Goal: Navigation & Orientation: Find specific page/section

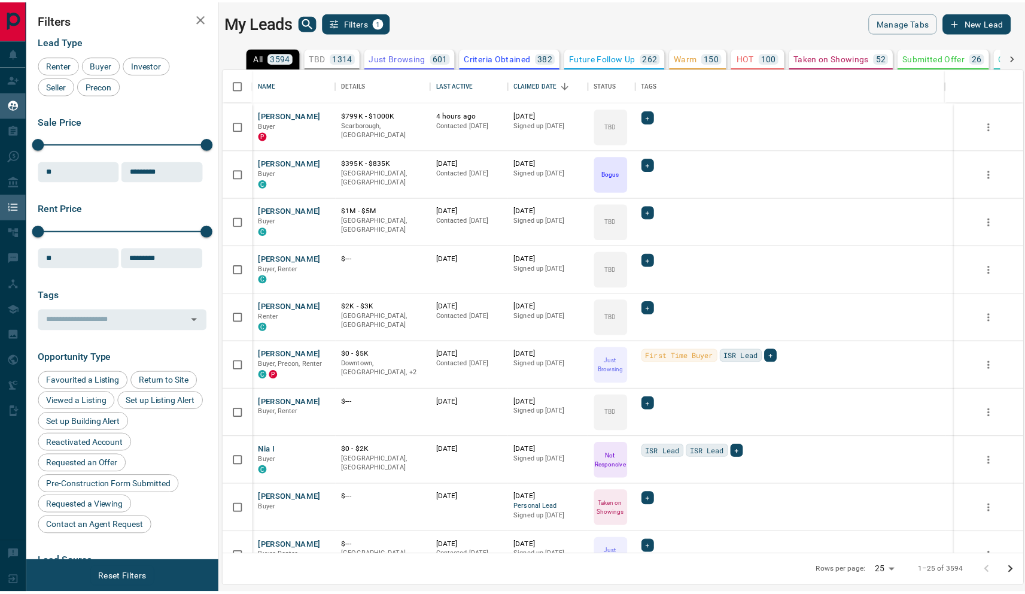
scroll to position [478, 799]
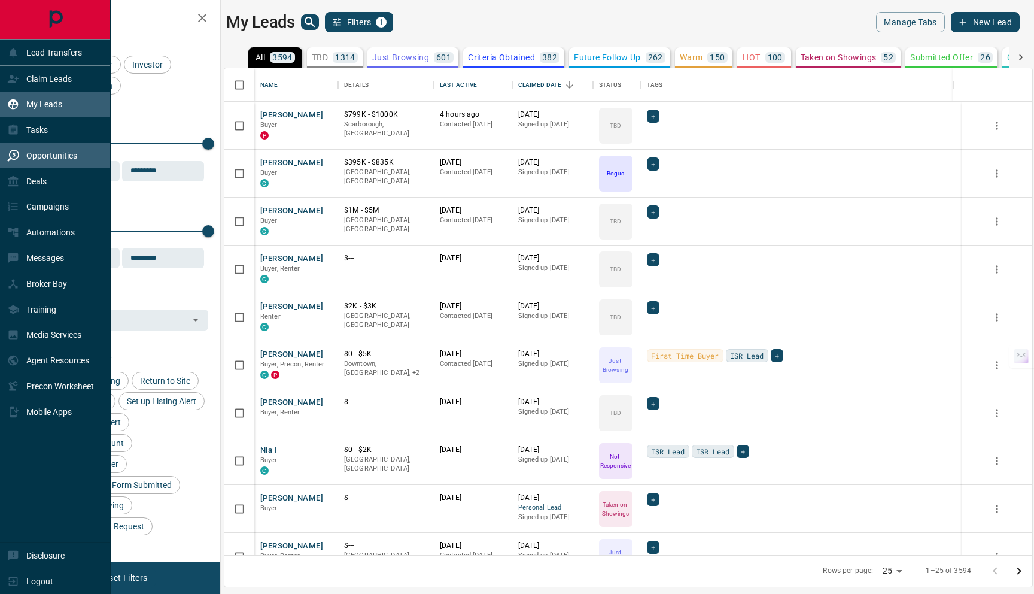
click at [34, 157] on p "Opportunities" at bounding box center [51, 156] width 51 height 10
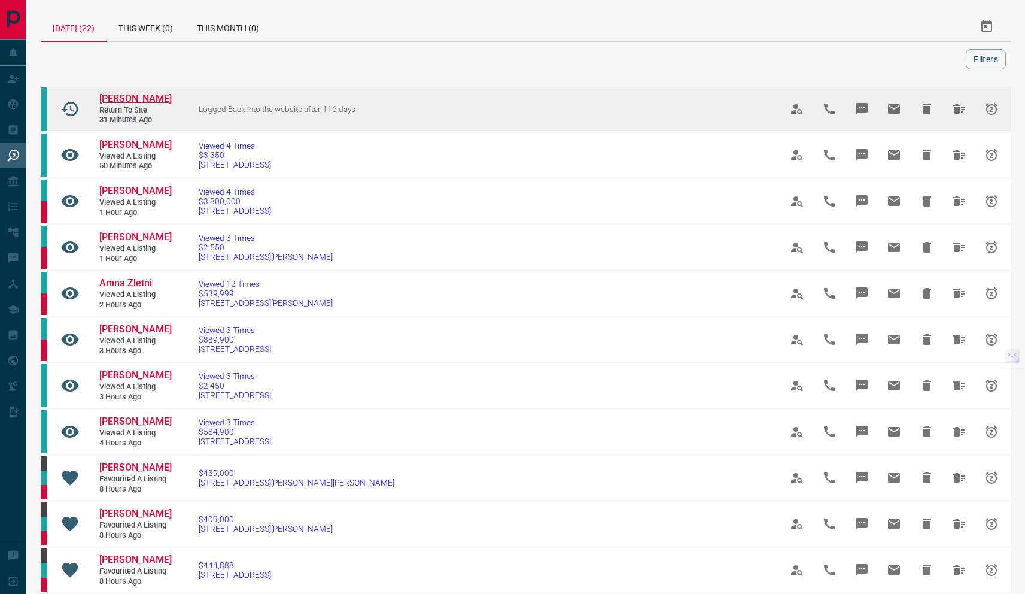
click at [111, 104] on span "[PERSON_NAME]" at bounding box center [135, 98] width 72 height 11
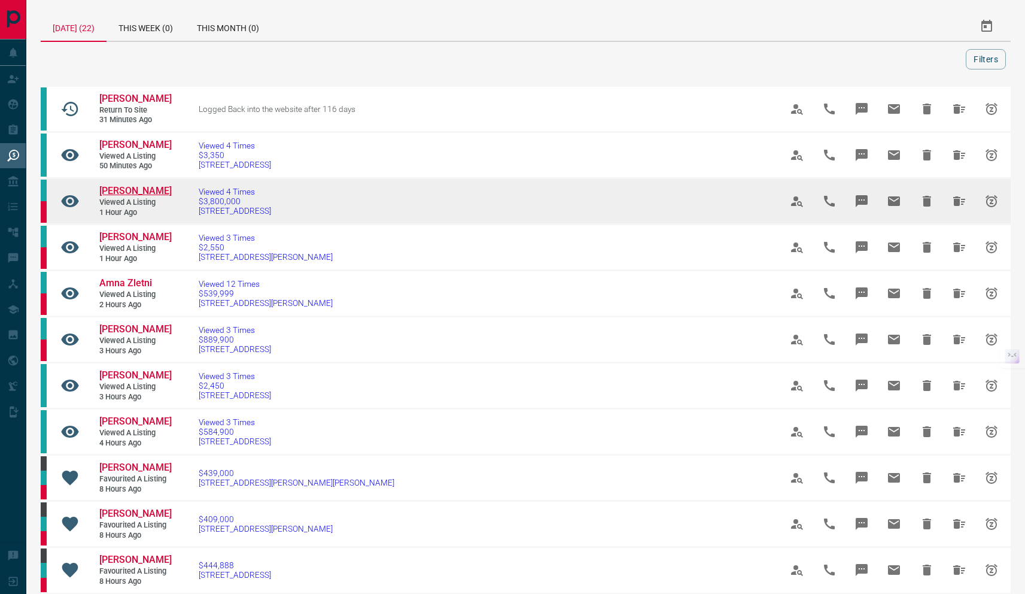
click at [141, 196] on span "[PERSON_NAME]" at bounding box center [135, 190] width 72 height 11
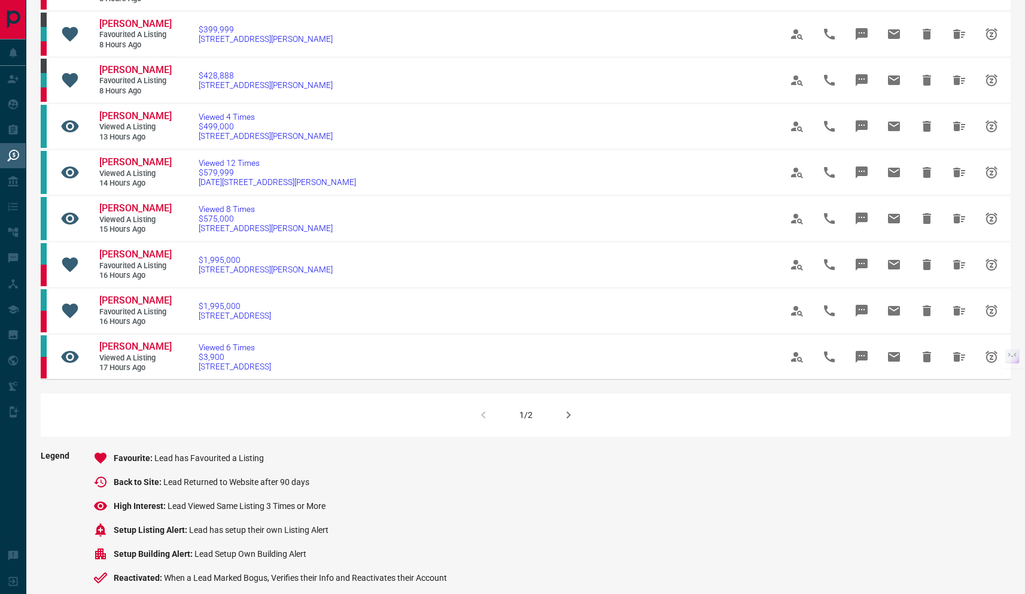
scroll to position [633, 0]
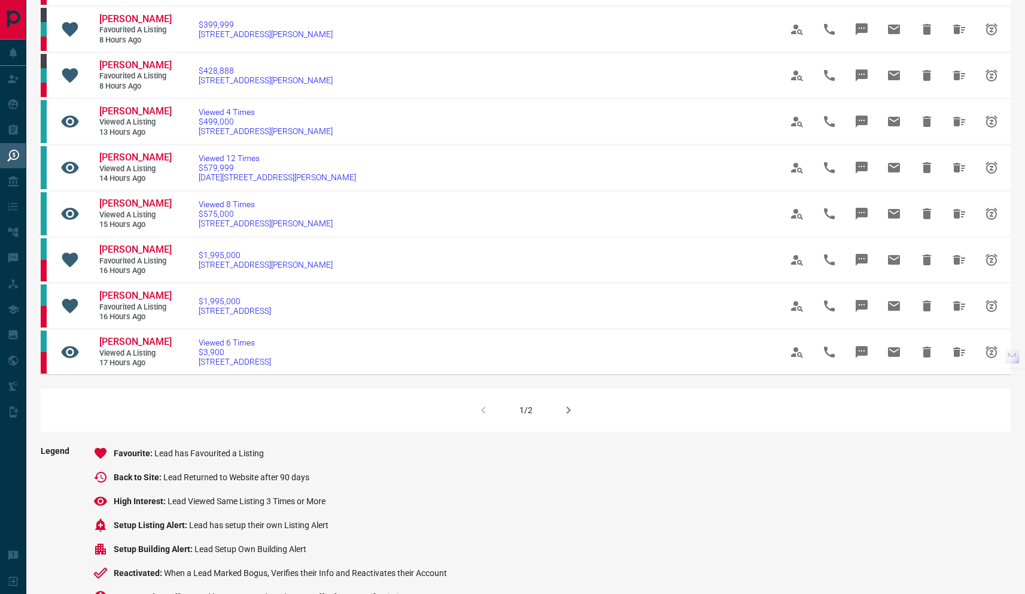
click at [567, 417] on icon "button" at bounding box center [568, 410] width 14 height 14
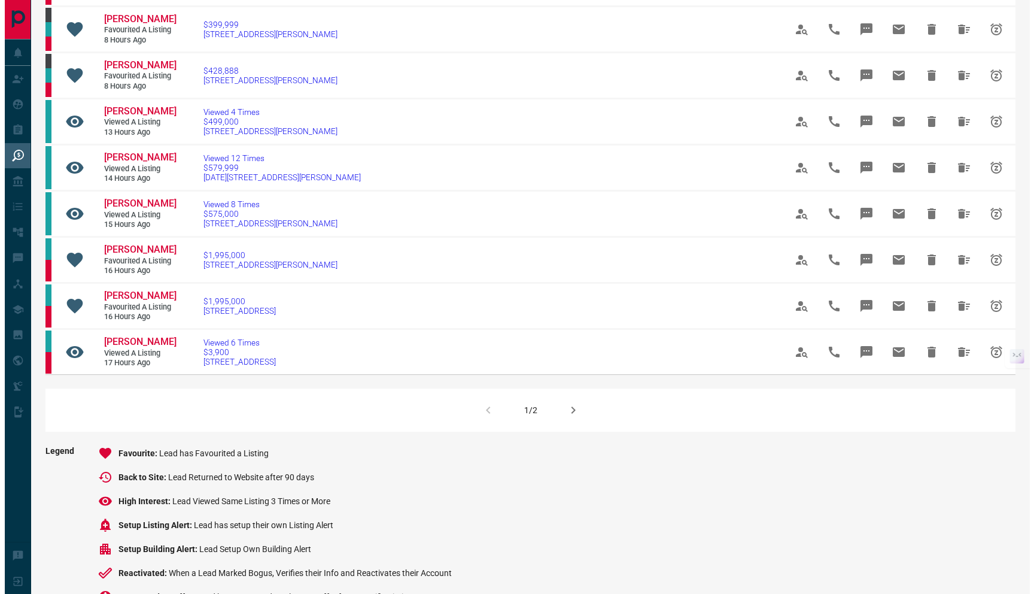
scroll to position [0, 0]
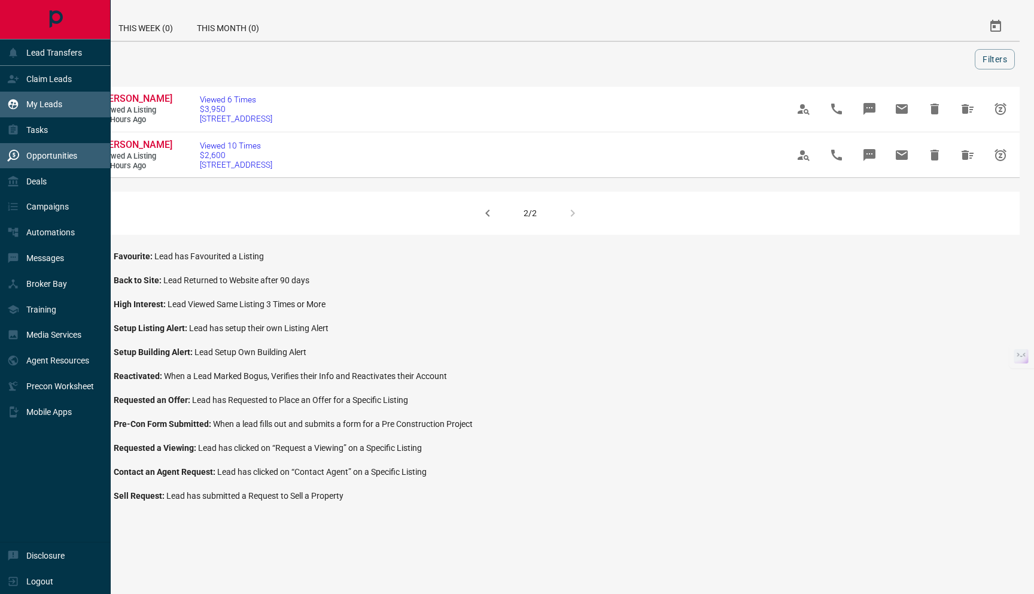
click at [33, 110] on div "My Leads" at bounding box center [34, 105] width 55 height 20
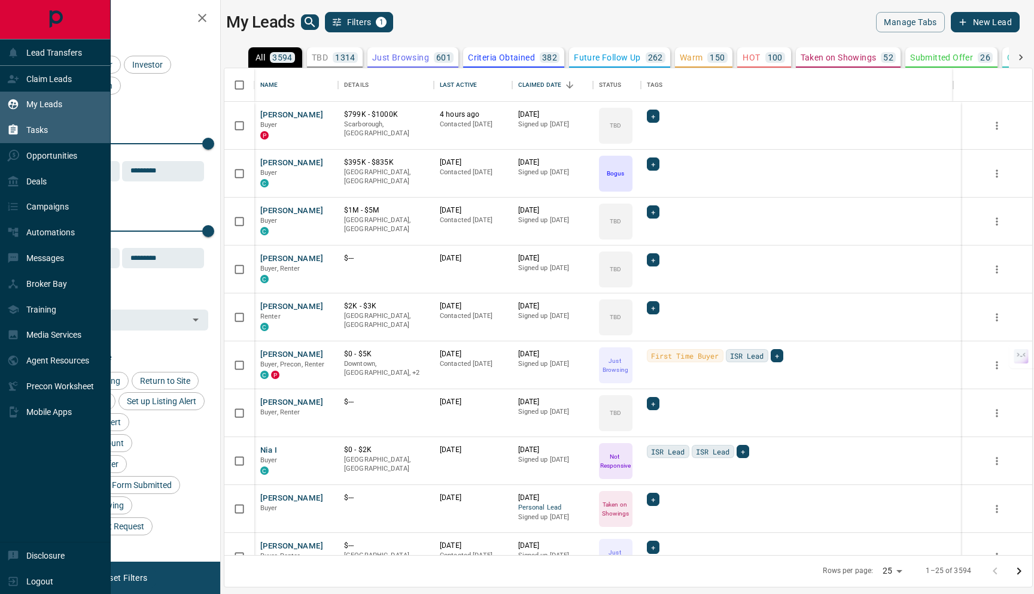
scroll to position [478, 799]
click at [37, 131] on p "Tasks" at bounding box center [37, 130] width 22 height 10
